Goal: Task Accomplishment & Management: Manage account settings

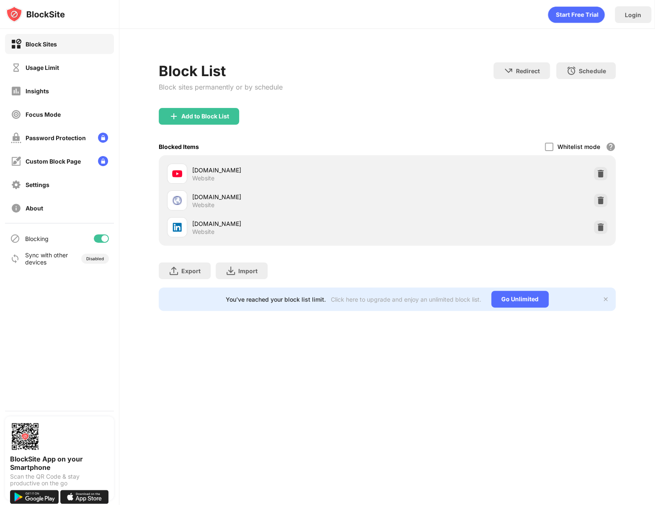
click at [104, 234] on div "Blocking" at bounding box center [59, 239] width 109 height 20
click at [105, 234] on div "Blocking" at bounding box center [59, 239] width 109 height 20
click at [101, 238] on div at bounding box center [104, 238] width 7 height 7
click at [104, 237] on div at bounding box center [101, 238] width 15 height 8
